Goal: Find specific page/section: Find specific page/section

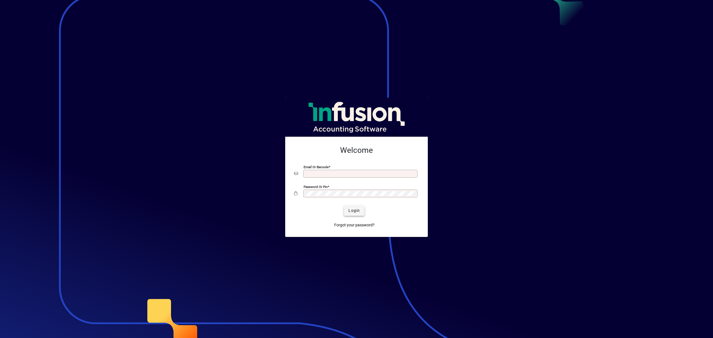
type input "**********"
click at [354, 212] on span "Login" at bounding box center [354, 211] width 11 height 6
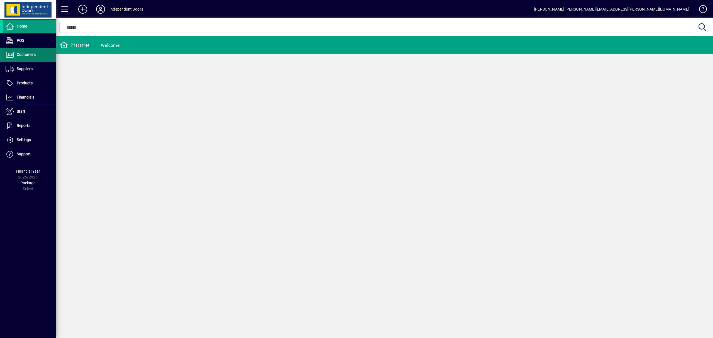
click at [21, 53] on span "Customers" at bounding box center [26, 54] width 19 height 4
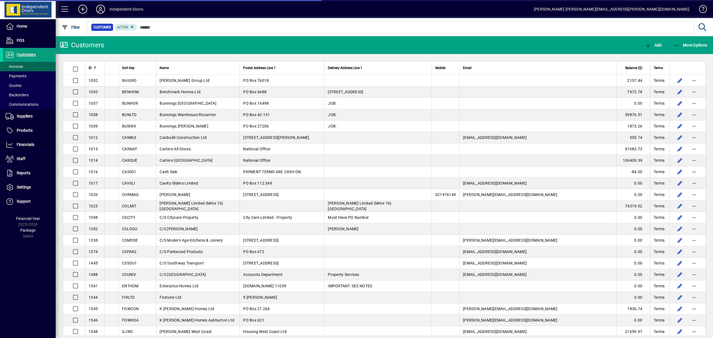
click at [16, 66] on span "Invoices" at bounding box center [15, 66] width 18 height 4
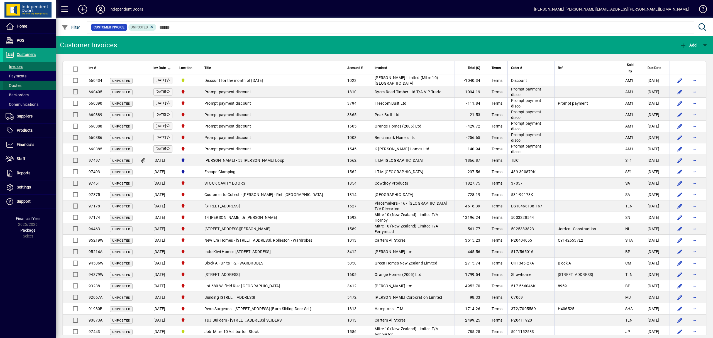
click at [16, 82] on span at bounding box center [29, 85] width 53 height 13
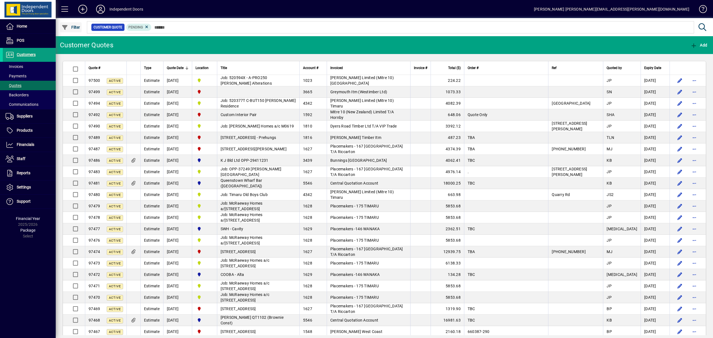
click at [74, 26] on span "Filter" at bounding box center [71, 27] width 19 height 4
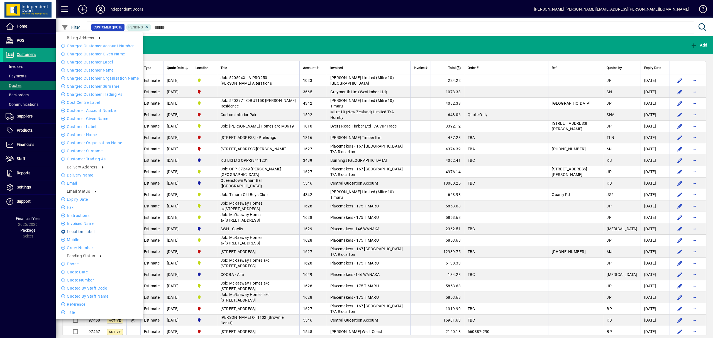
click at [76, 229] on li "Location Label" at bounding box center [99, 231] width 87 height 7
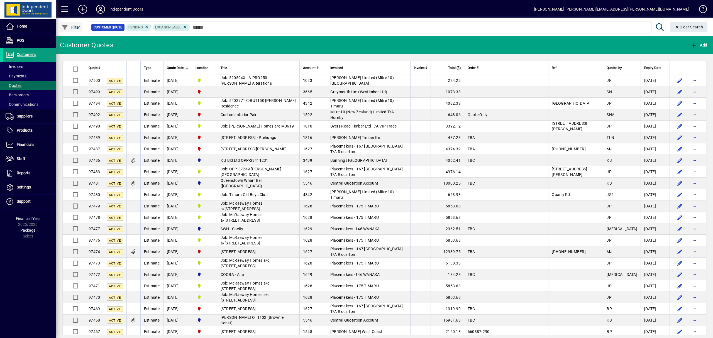
click at [74, 27] on span "Filter" at bounding box center [71, 27] width 19 height 4
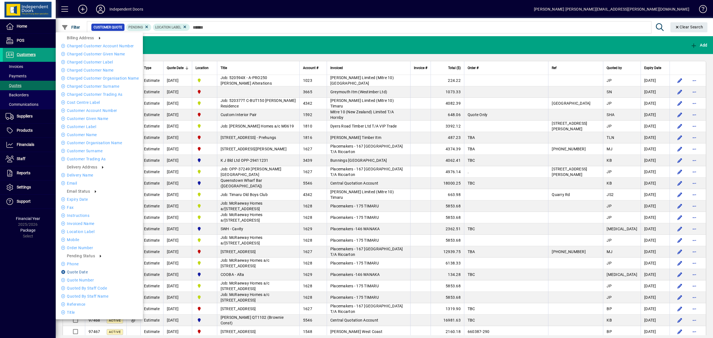
click at [77, 271] on li "Quote date" at bounding box center [99, 272] width 87 height 7
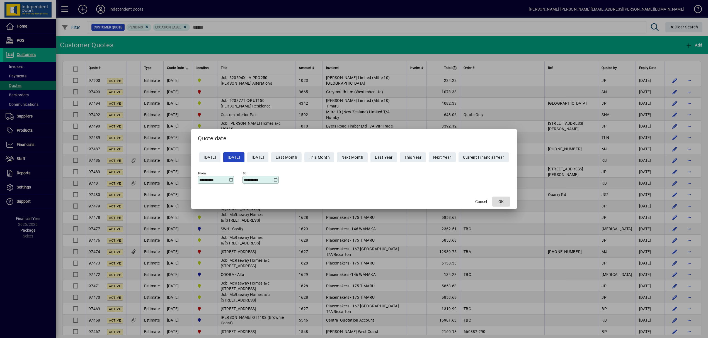
click at [510, 201] on span "button" at bounding box center [501, 201] width 18 height 13
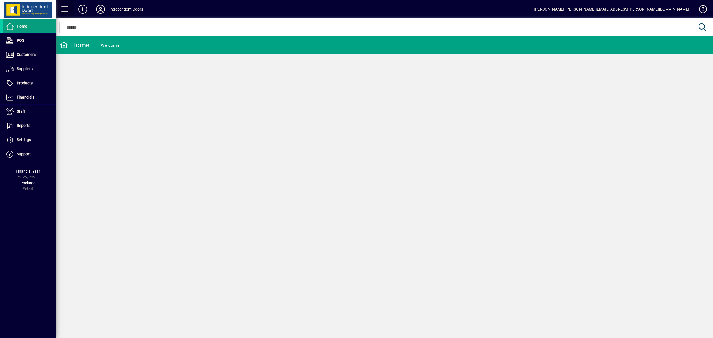
click at [69, 8] on span at bounding box center [64, 9] width 13 height 13
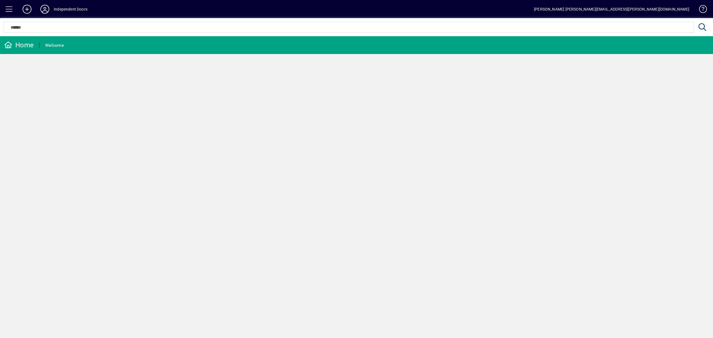
click at [11, 8] on span at bounding box center [9, 9] width 13 height 13
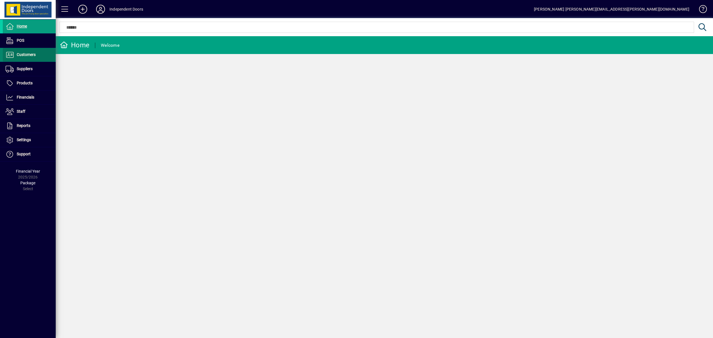
click at [28, 52] on span "Customers" at bounding box center [19, 55] width 33 height 7
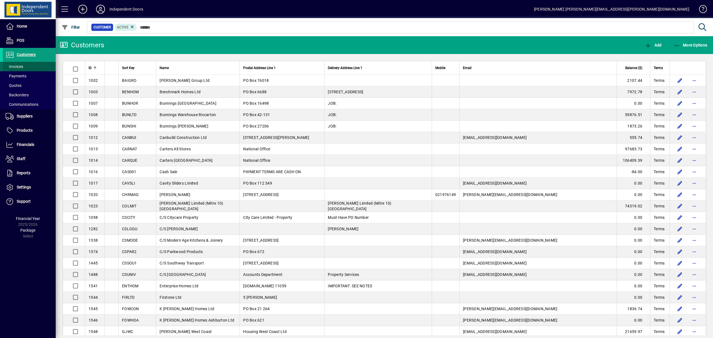
click at [21, 65] on span "Invoices" at bounding box center [15, 66] width 18 height 4
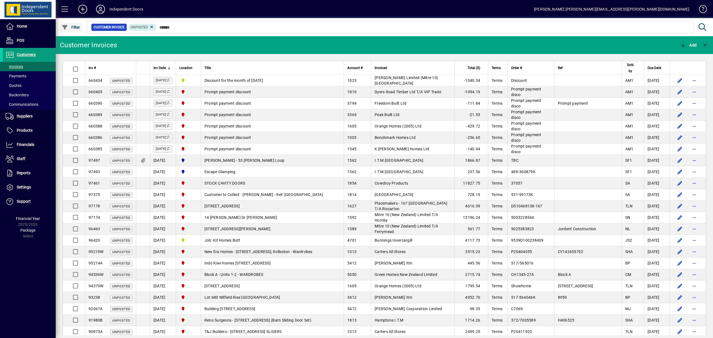
click at [72, 30] on span "button" at bounding box center [70, 27] width 21 height 13
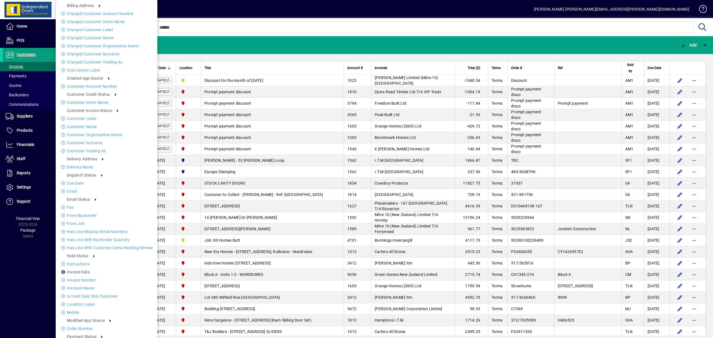
click at [84, 272] on li "Invoice date" at bounding box center [107, 272] width 102 height 7
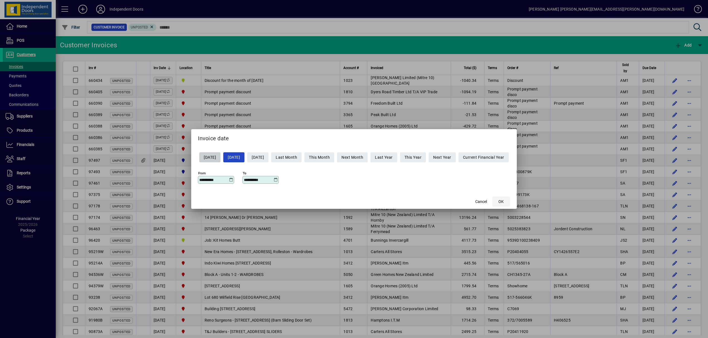
click at [509, 200] on span "button" at bounding box center [501, 201] width 18 height 13
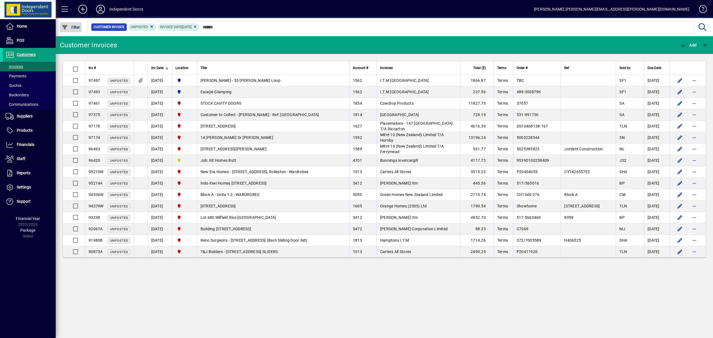
click at [77, 26] on span "Filter" at bounding box center [71, 27] width 19 height 4
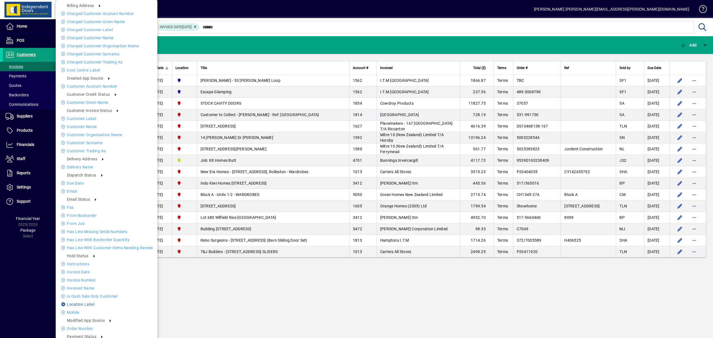
click at [86, 304] on li "Location Label" at bounding box center [107, 304] width 102 height 7
